Goal: Task Accomplishment & Management: Manage account settings

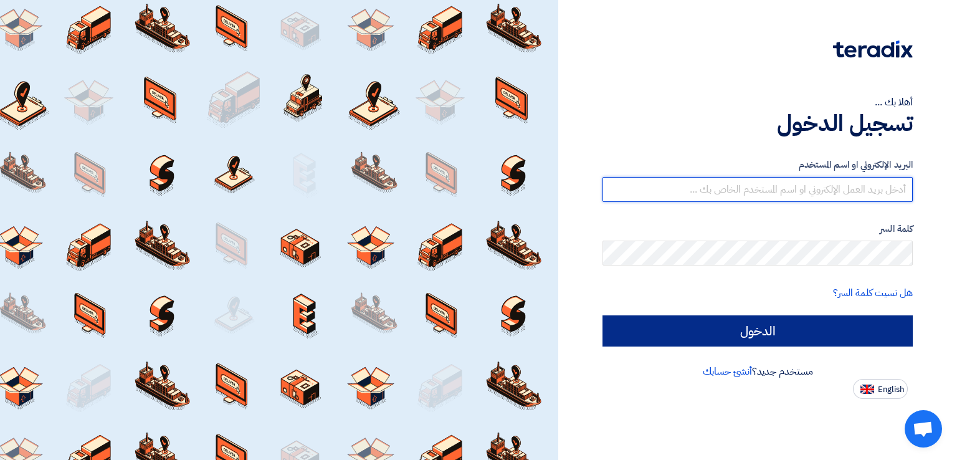
type input "[EMAIL_ADDRESS][DOMAIN_NAME]"
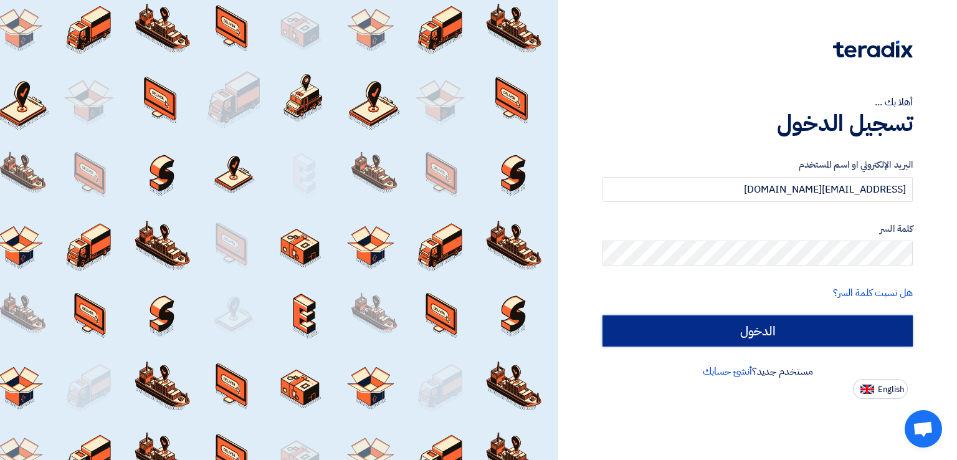
click at [826, 340] on input "الدخول" at bounding box center [757, 330] width 310 height 31
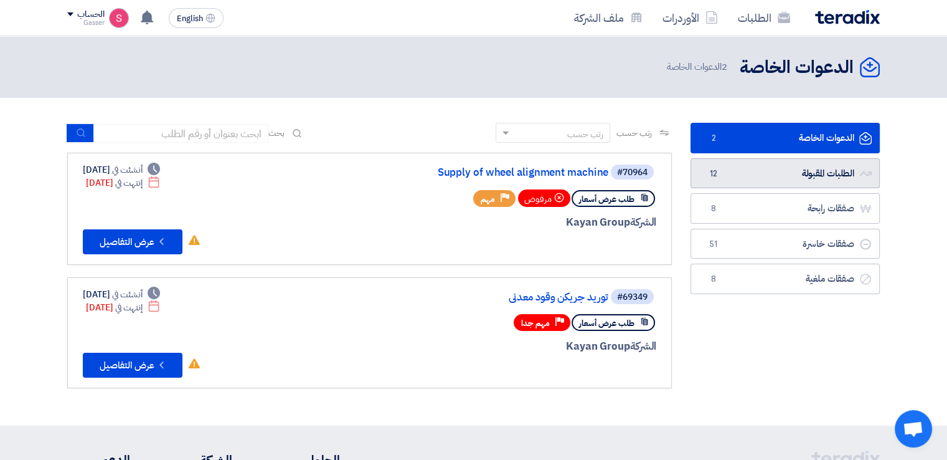
click at [711, 164] on link "الطلبات المقبولة الطلبات المقبولة 12" at bounding box center [785, 173] width 189 height 31
